Goal: Find contact information: Obtain details needed to contact an individual or organization

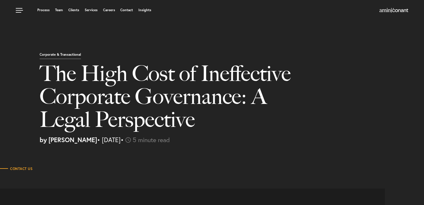
select select "US"
select select "Austin"
select select "Business and Civil Litigation"
select select "US"
select select "Austin"
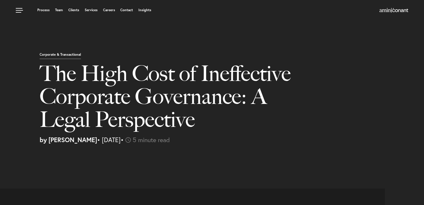
select select "Business and Civil Litigation"
select select "US"
select select "Austin"
select select "Business and Civil Litigation"
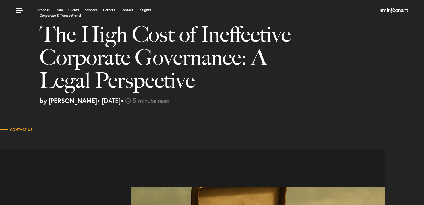
scroll to position [23, 0]
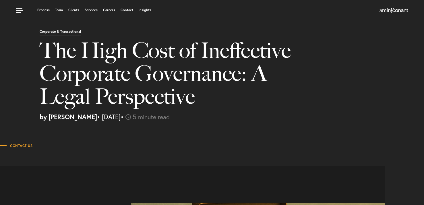
click at [20, 145] on span "Contact Us" at bounding box center [16, 145] width 32 height 3
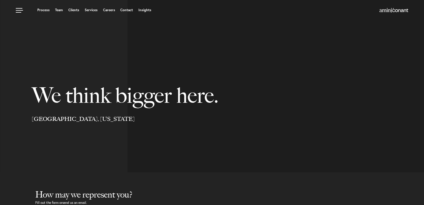
select select "Austin"
select select "Business and Civil Litigation"
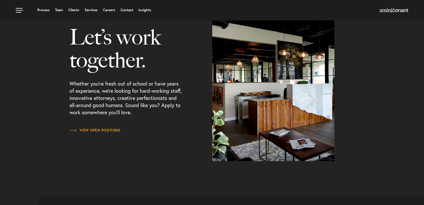
scroll to position [664, 0]
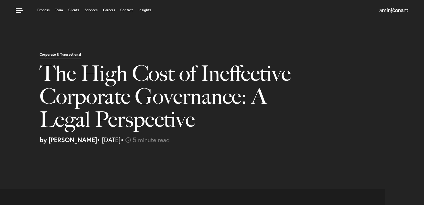
select select "US"
select select "Austin"
select select "Business and Civil Litigation"
